Goal: Task Accomplishment & Management: Manage account settings

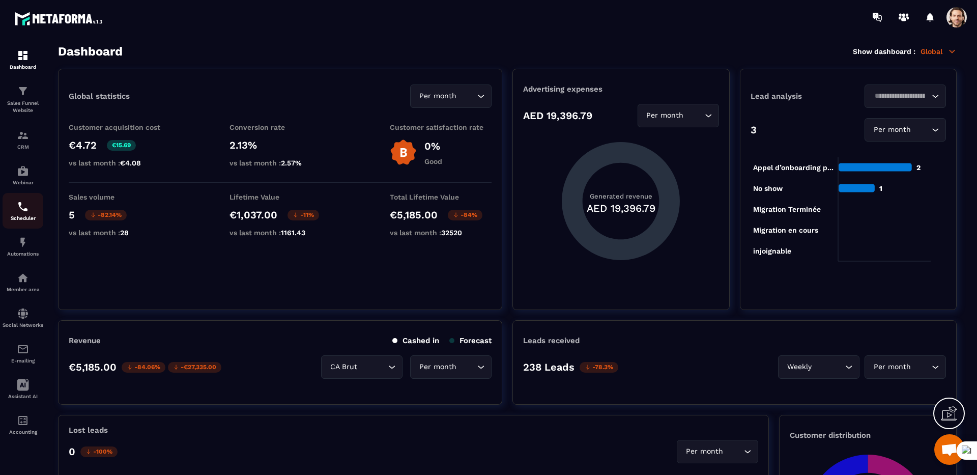
click at [19, 210] on img at bounding box center [23, 206] width 12 height 12
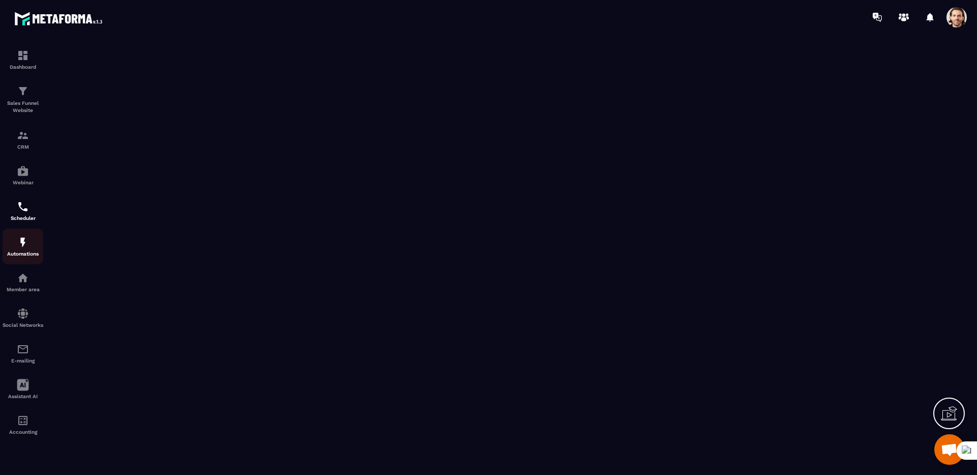
click at [17, 244] on img at bounding box center [23, 242] width 12 height 12
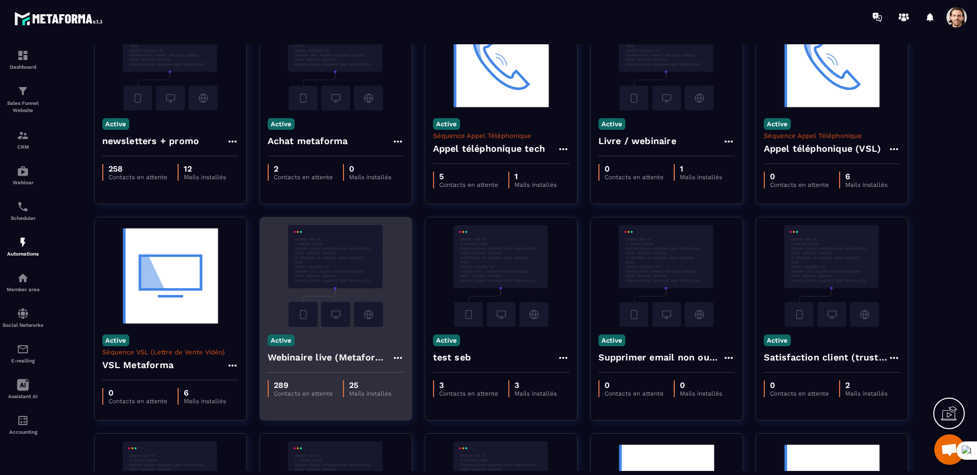
scroll to position [82, 0]
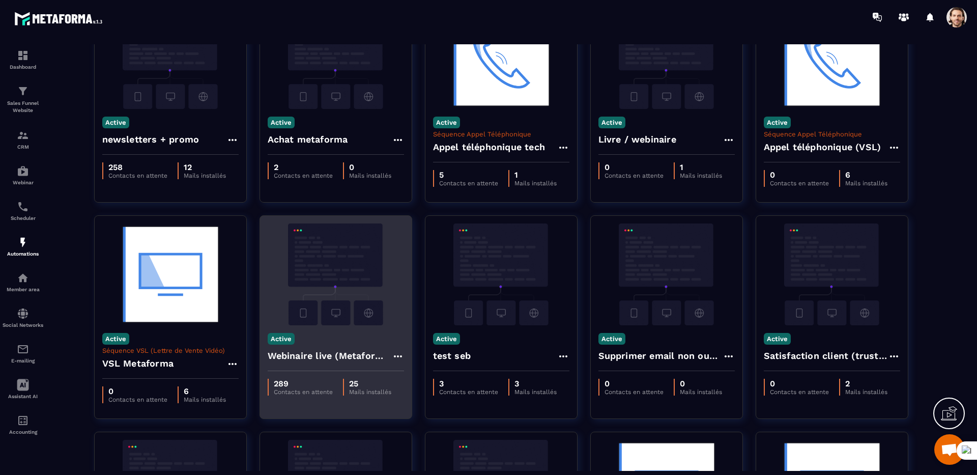
click at [304, 353] on h4 "Webinaire live (Metaforma)" at bounding box center [330, 355] width 124 height 14
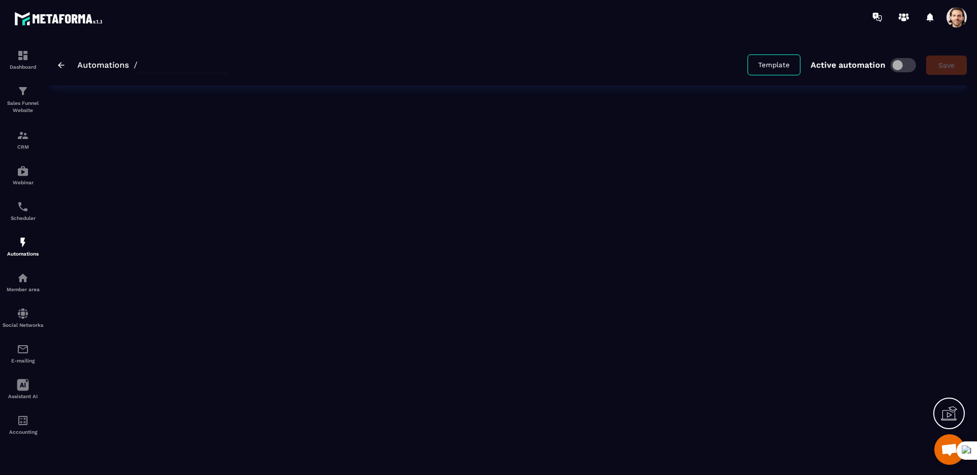
type input "**********"
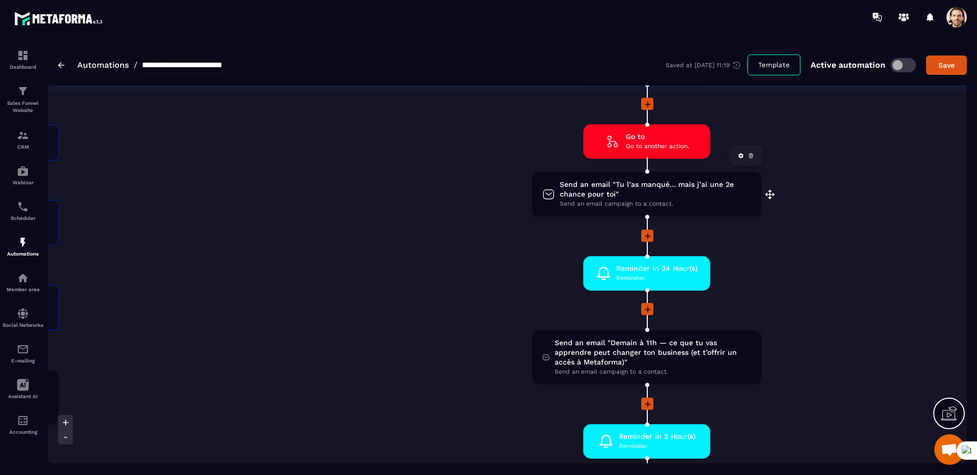
scroll to position [1723, 0]
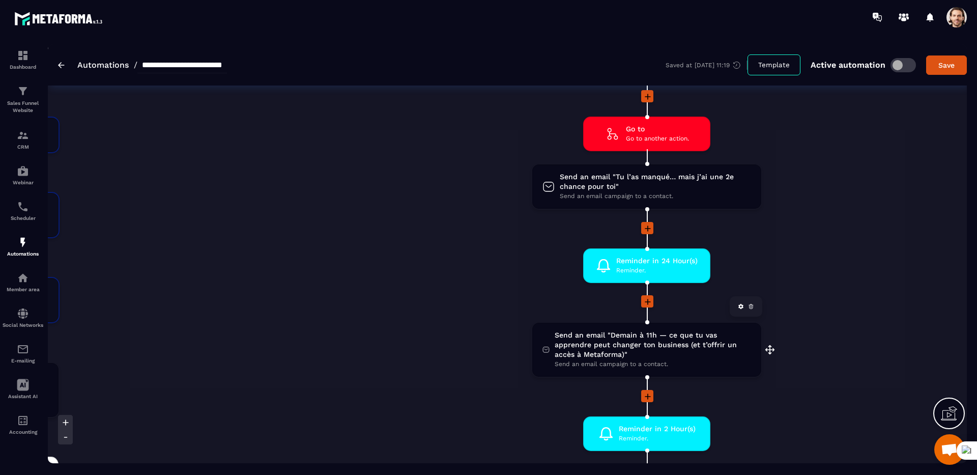
click at [604, 354] on span "Send an email "Demain à 11h — ce que tu vas apprendre peut changer ton business…" at bounding box center [652, 344] width 196 height 29
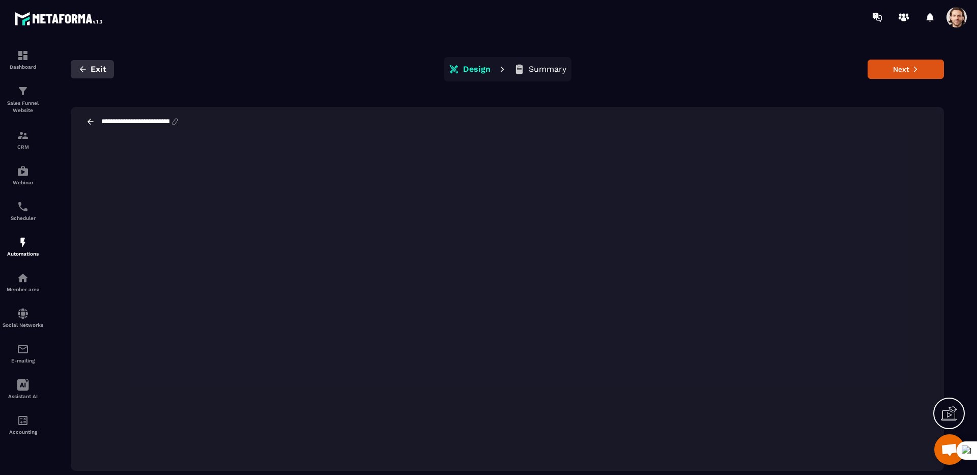
click at [80, 66] on icon "button" at bounding box center [82, 69] width 9 height 9
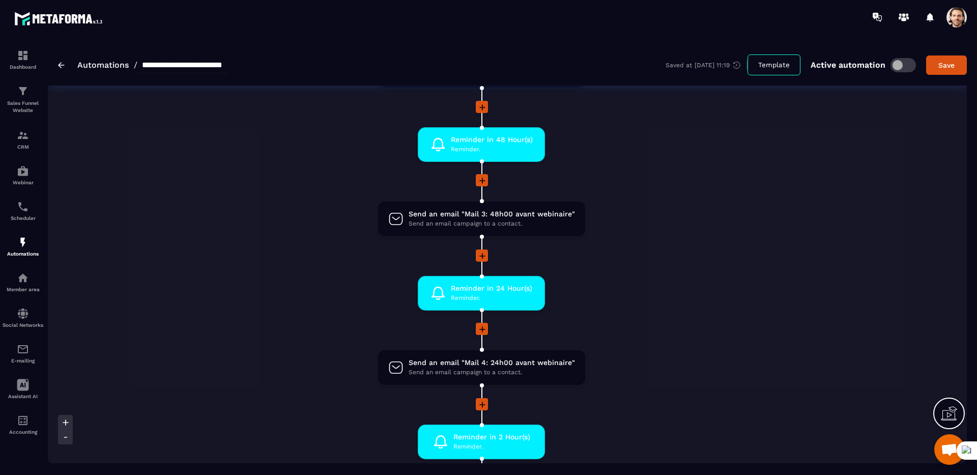
scroll to position [0, 313]
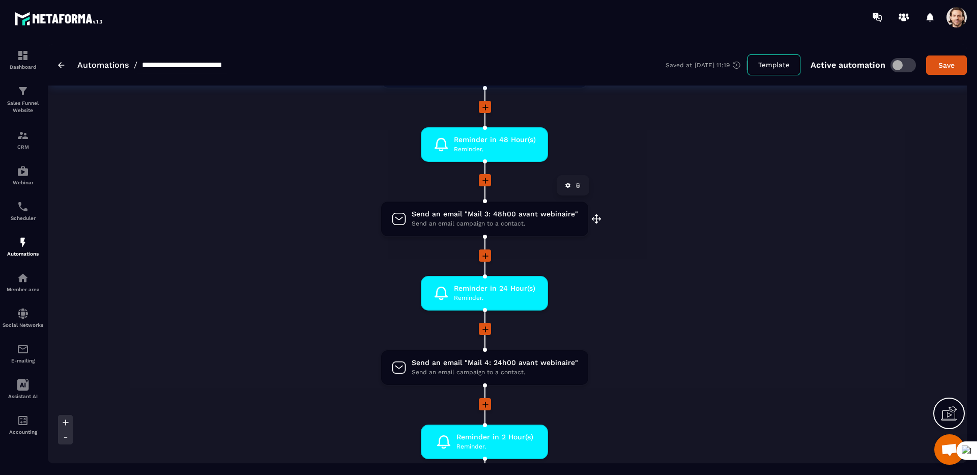
click at [462, 221] on span "Send an email campaign to a contact." at bounding box center [495, 224] width 166 height 10
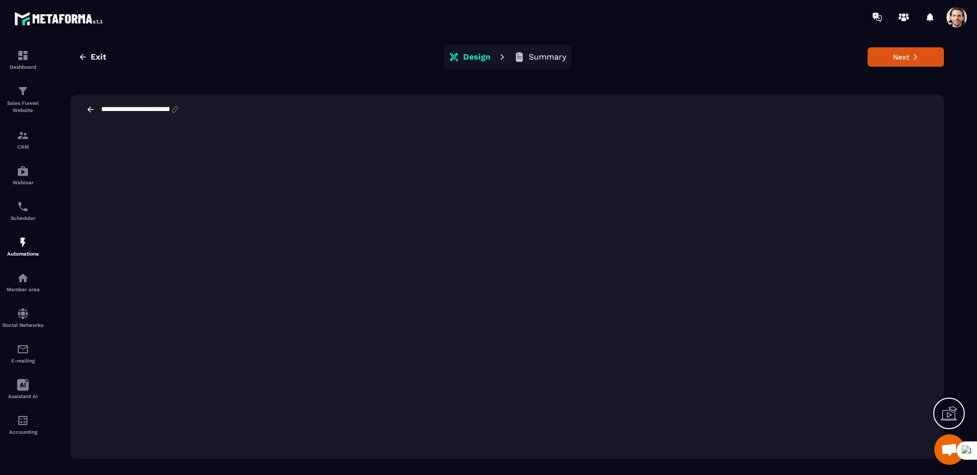
scroll to position [23, 0]
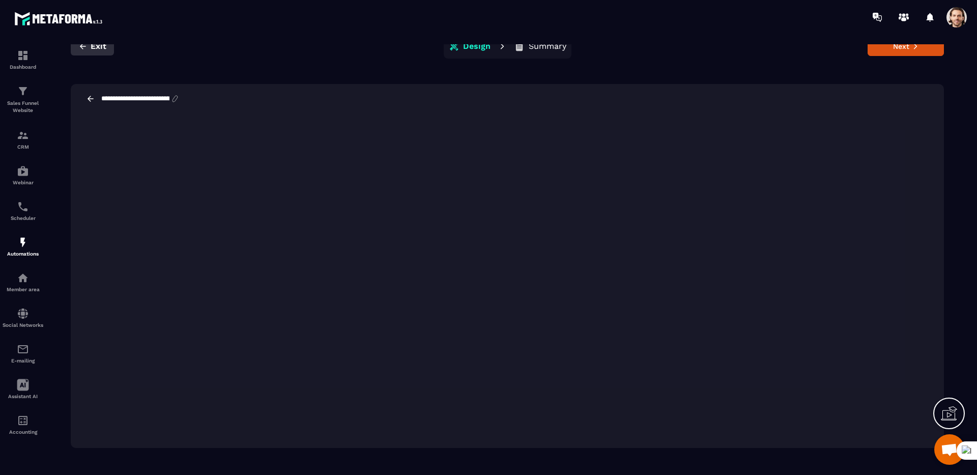
click at [91, 45] on span "Exit" at bounding box center [99, 46] width 16 height 10
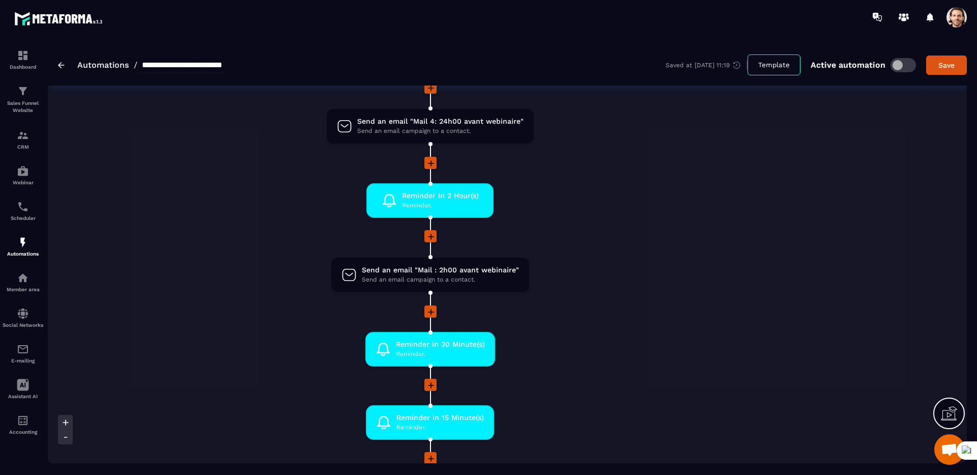
scroll to position [572, 0]
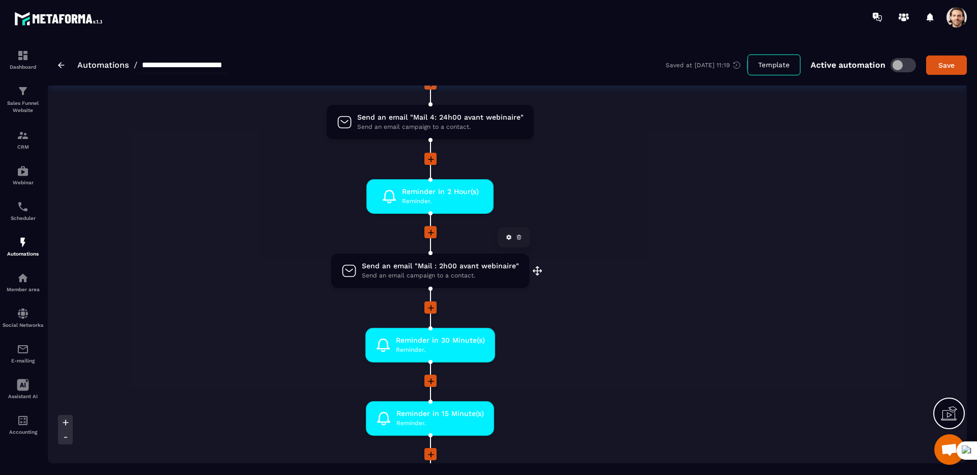
click at [372, 273] on span "Send an email campaign to a contact." at bounding box center [440, 276] width 157 height 10
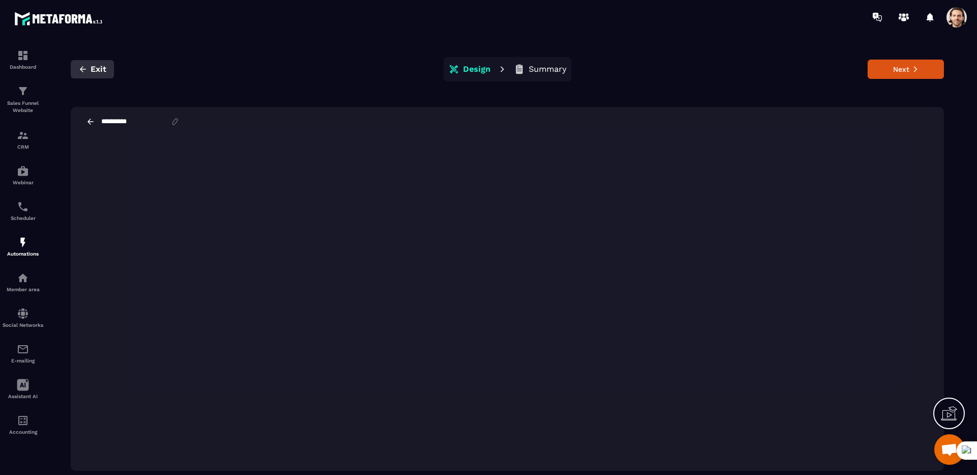
click at [96, 66] on span "Exit" at bounding box center [99, 69] width 16 height 10
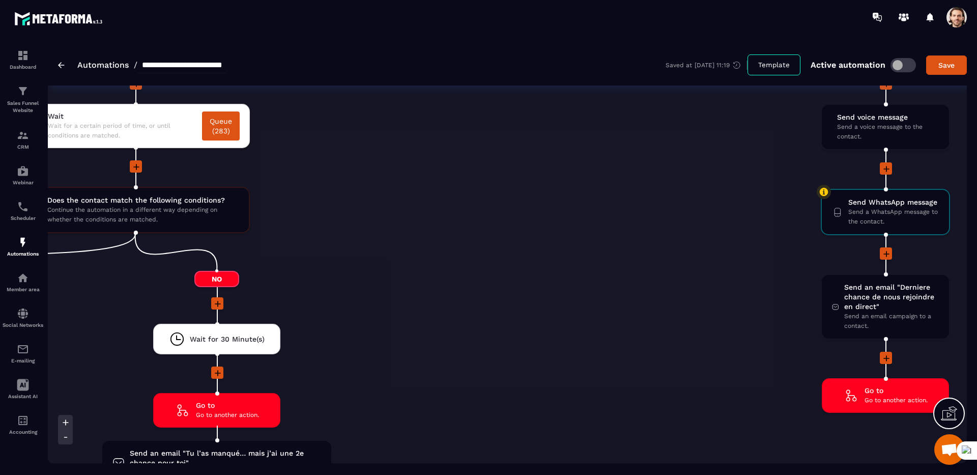
scroll to position [1460, 0]
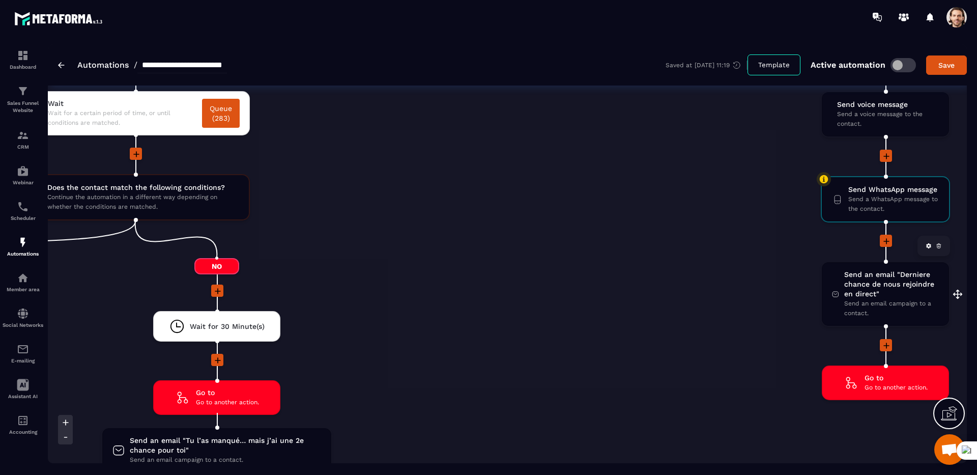
click at [861, 304] on span "Send an email campaign to a contact." at bounding box center [891, 308] width 95 height 19
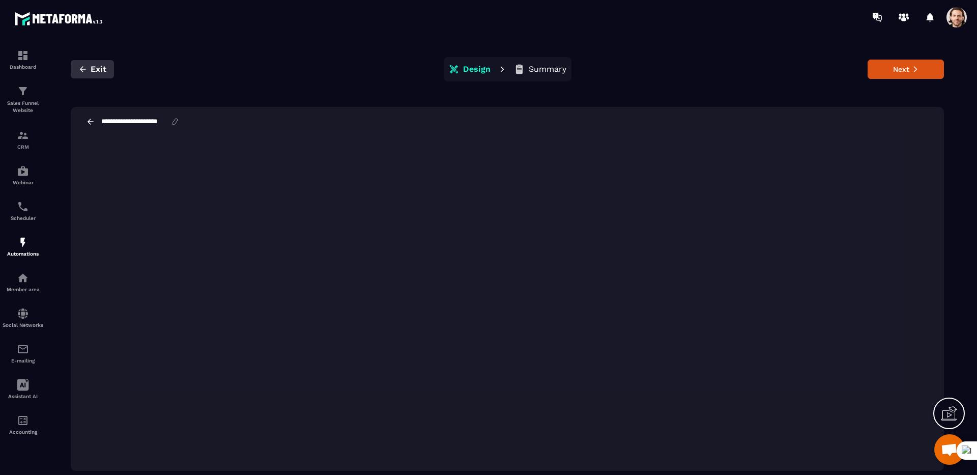
click at [89, 67] on button "Exit" at bounding box center [92, 69] width 43 height 18
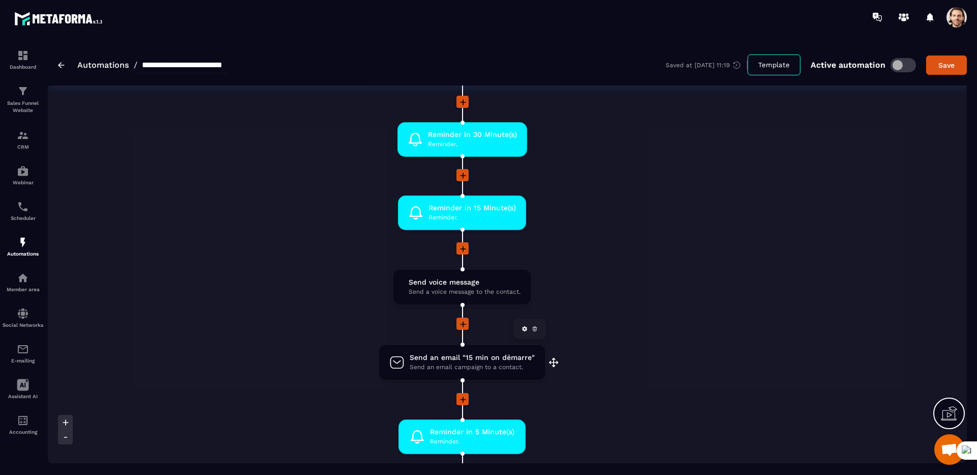
scroll to position [780, 0]
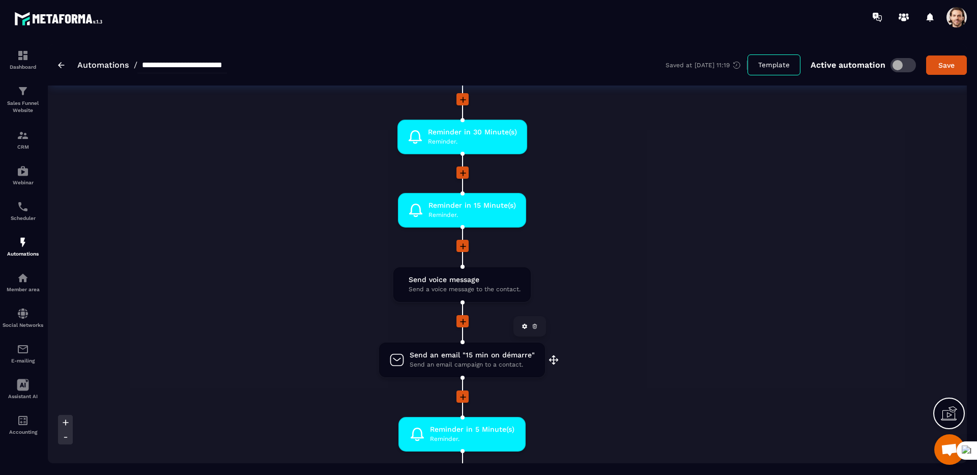
click at [425, 362] on span "Send an email campaign to a contact." at bounding box center [471, 365] width 125 height 10
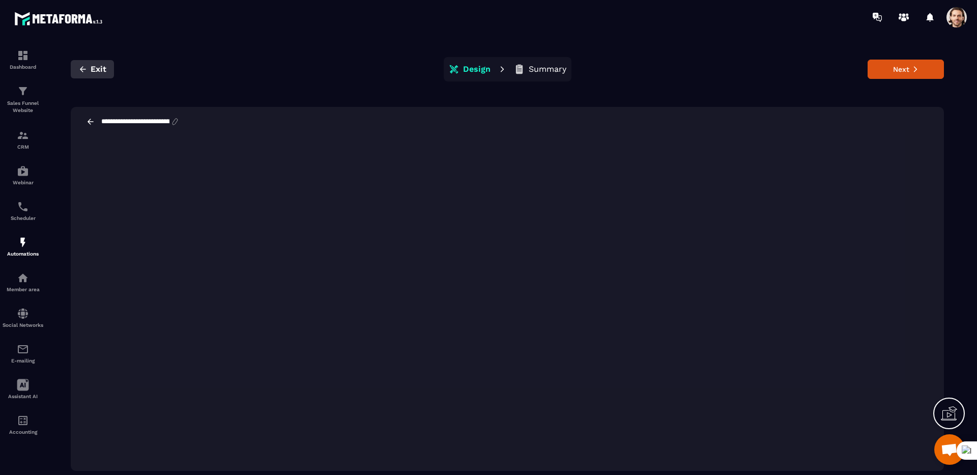
click at [94, 73] on span "Exit" at bounding box center [99, 69] width 16 height 10
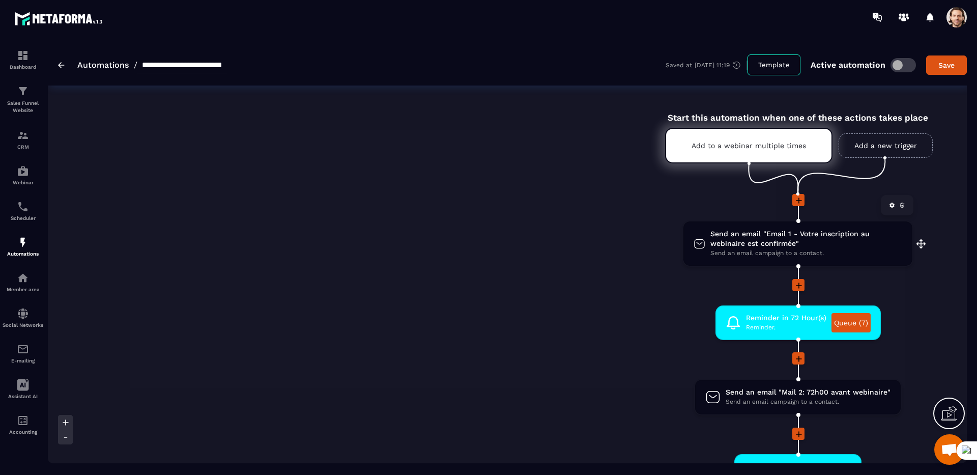
click at [725, 241] on span "Send an email "Email 1 - Votre inscription au webinaire est confirmée"" at bounding box center [806, 238] width 192 height 19
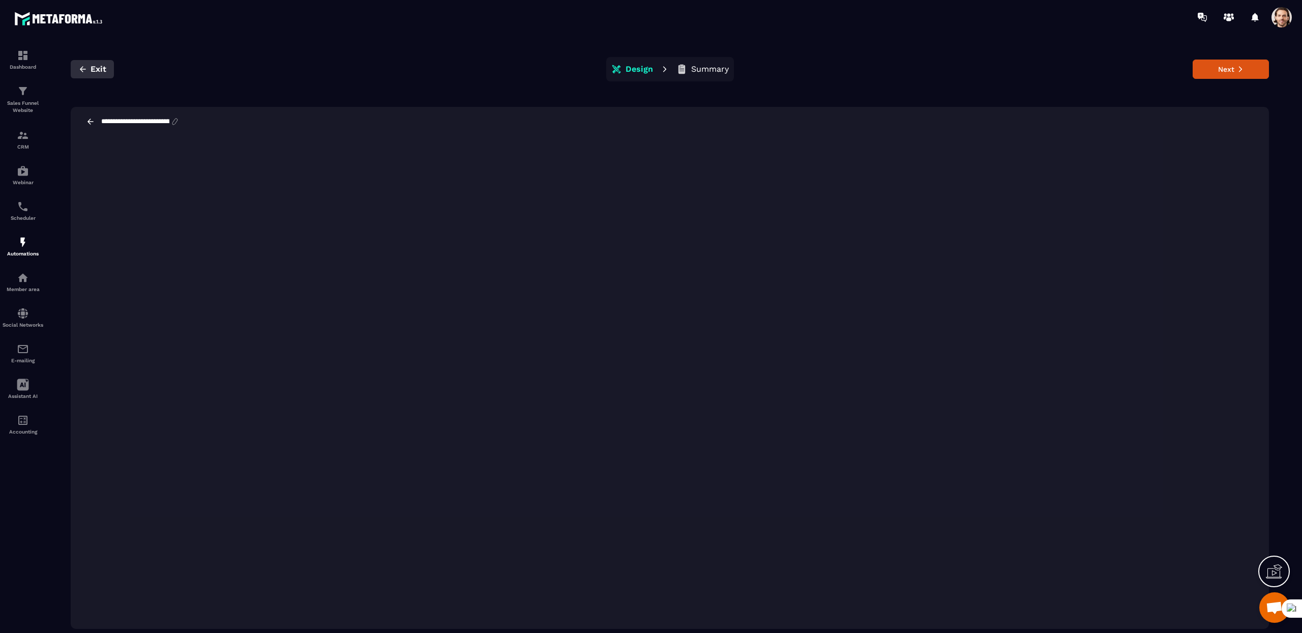
click at [100, 75] on button "Exit" at bounding box center [92, 69] width 43 height 18
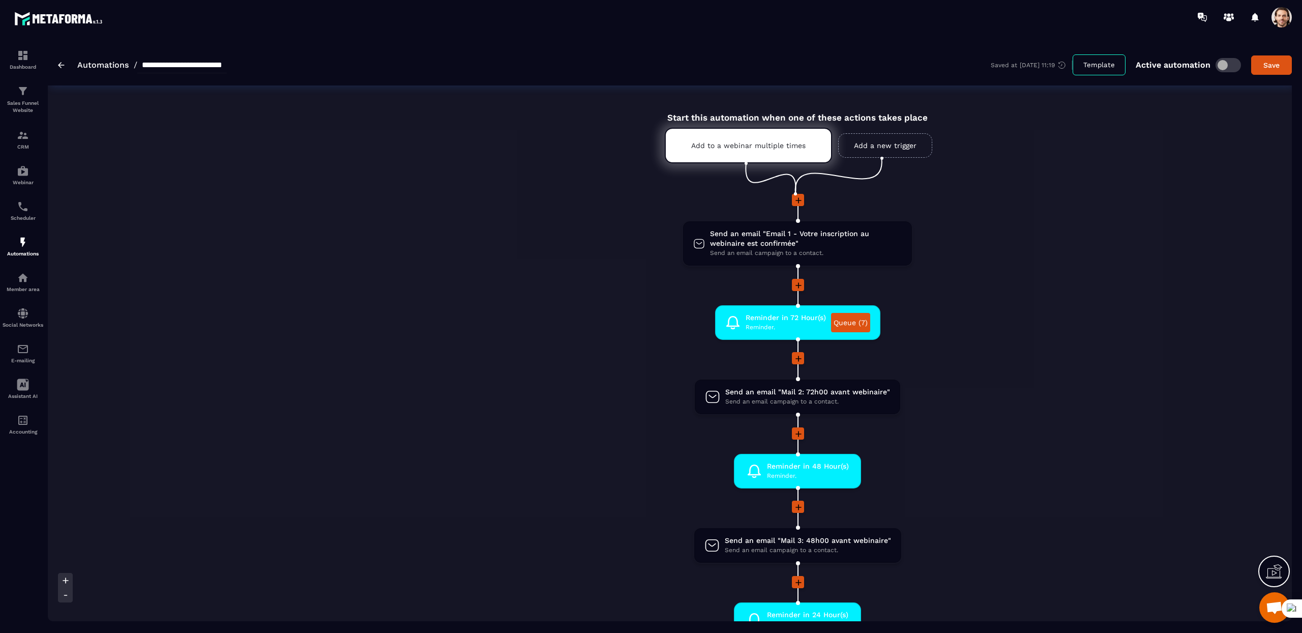
click at [976, 23] on span at bounding box center [1282, 17] width 20 height 20
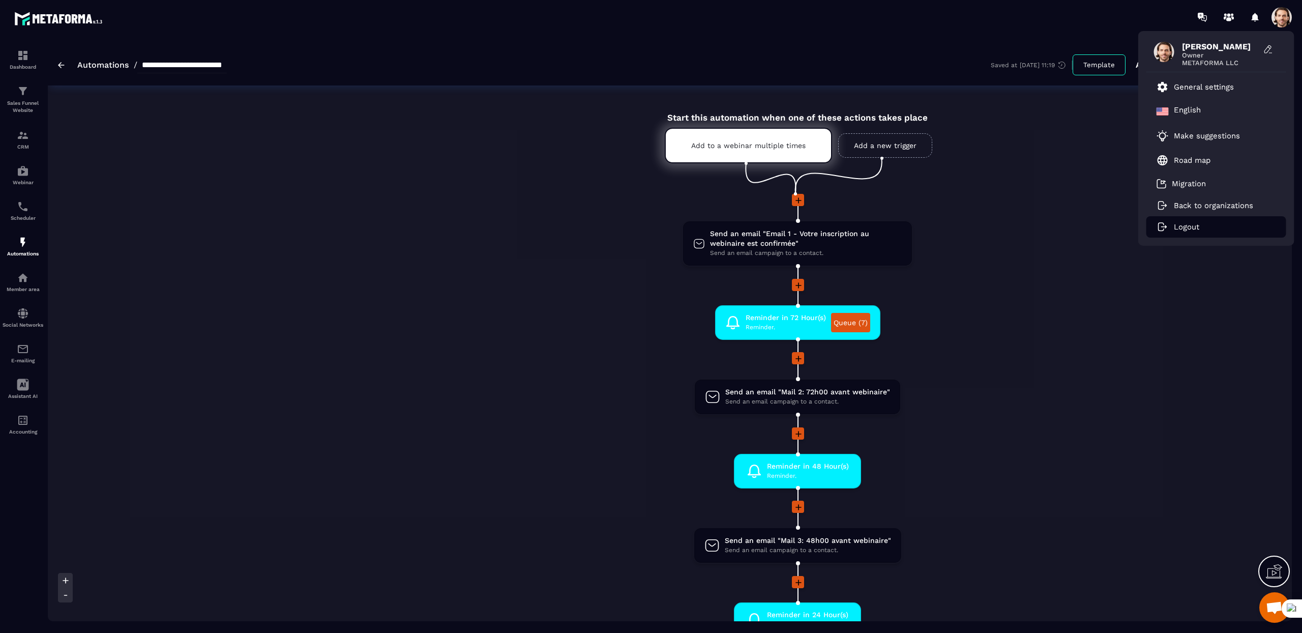
click at [976, 226] on li "Logout" at bounding box center [1217, 226] width 140 height 21
